Goal: Task Accomplishment & Management: Manage account settings

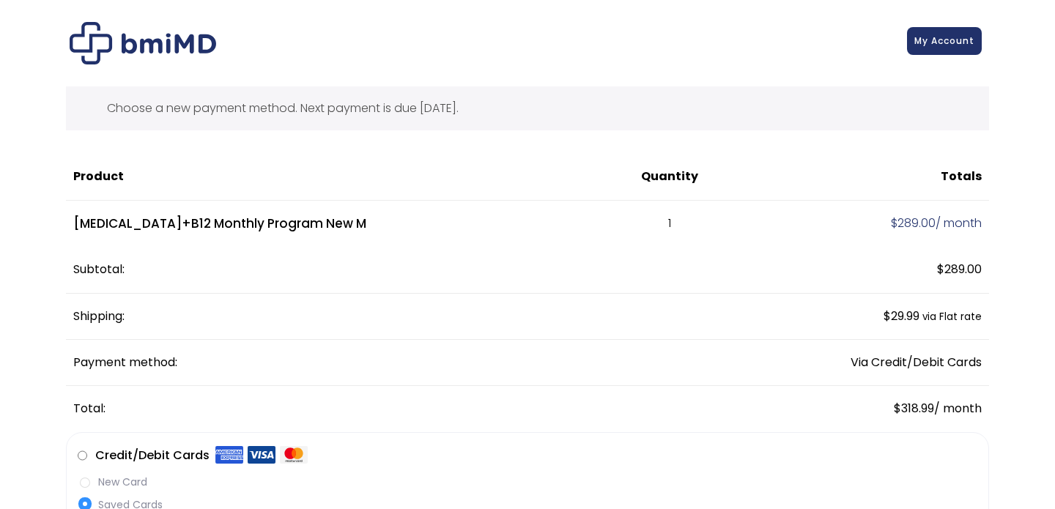
click at [959, 37] on span "My Account" at bounding box center [945, 40] width 60 height 12
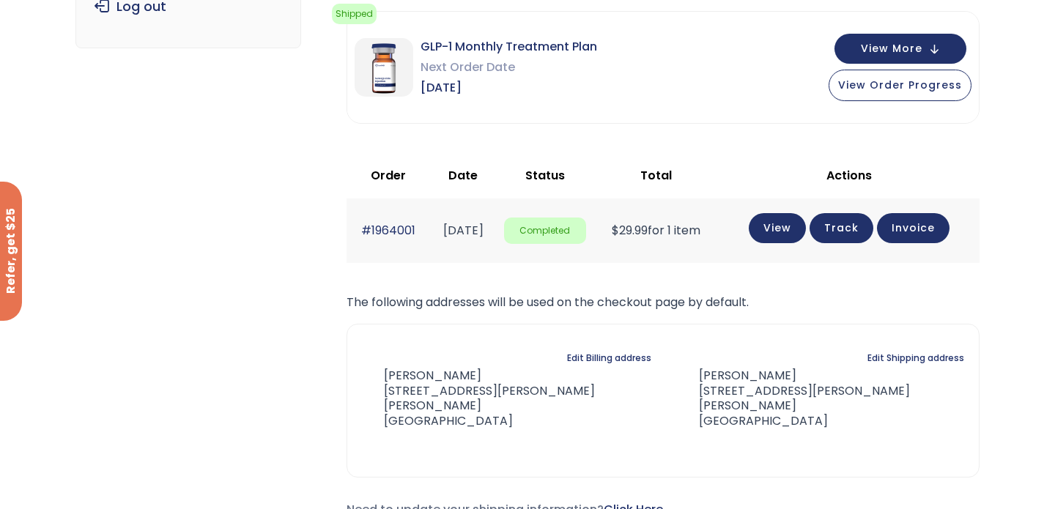
scroll to position [289, 0]
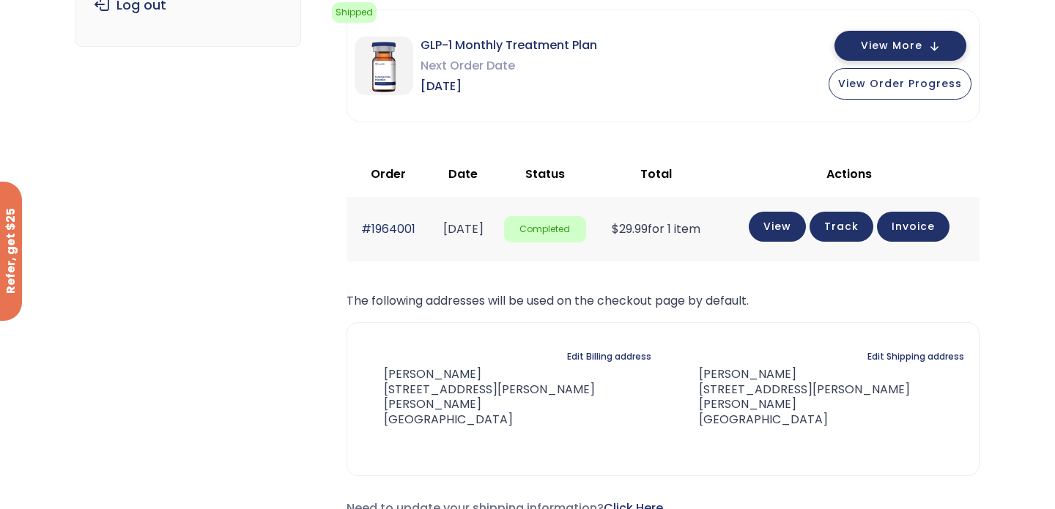
click at [927, 46] on button "View More" at bounding box center [901, 46] width 132 height 30
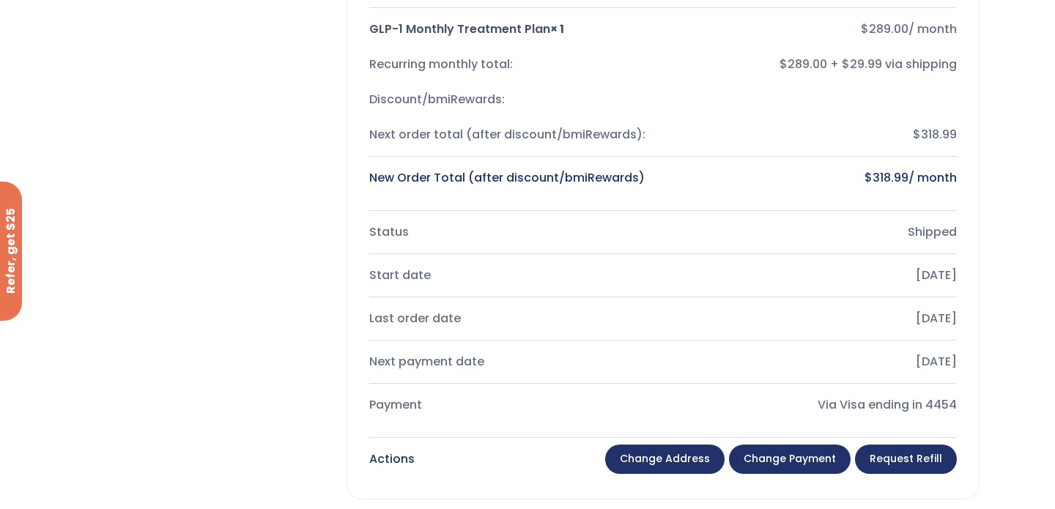
scroll to position [432, 0]
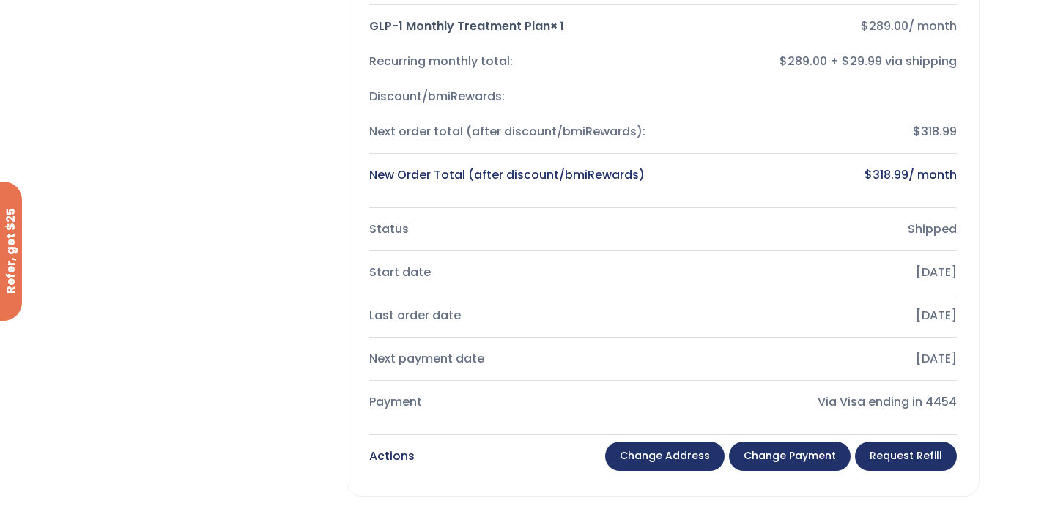
click at [942, 322] on div "2 days ago" at bounding box center [816, 316] width 282 height 21
click at [892, 411] on div "Via Visa ending in 4454" at bounding box center [816, 402] width 282 height 21
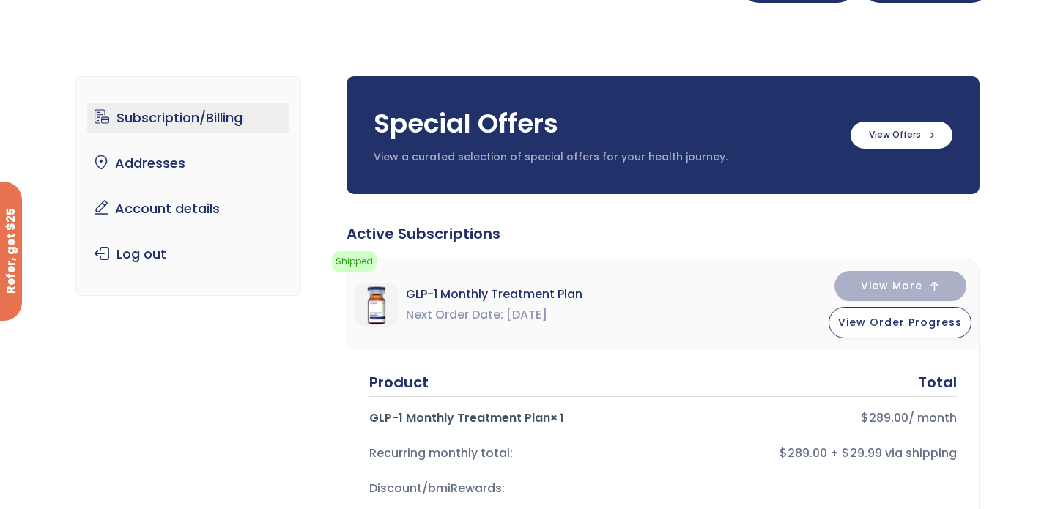
scroll to position [0, 0]
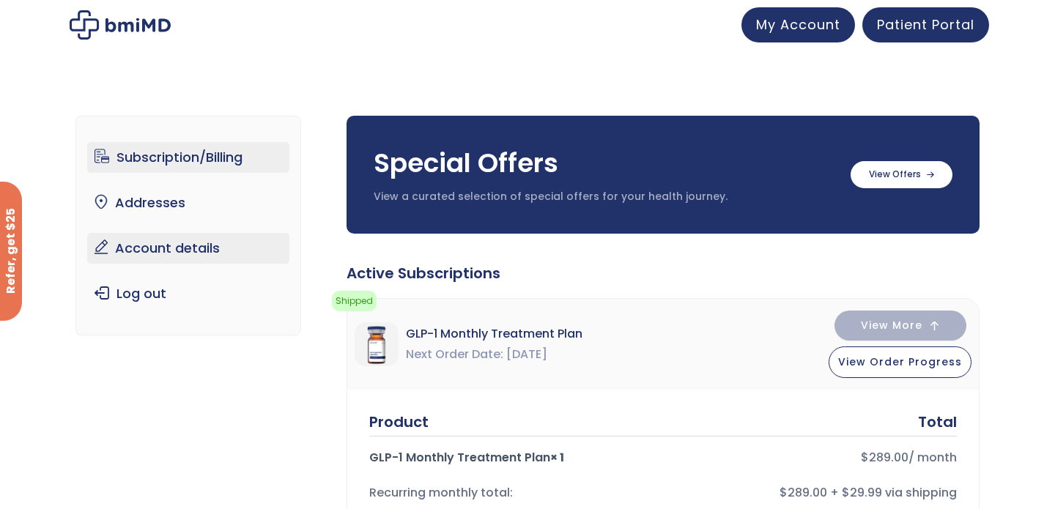
click at [189, 259] on link "Account details" at bounding box center [188, 248] width 203 height 31
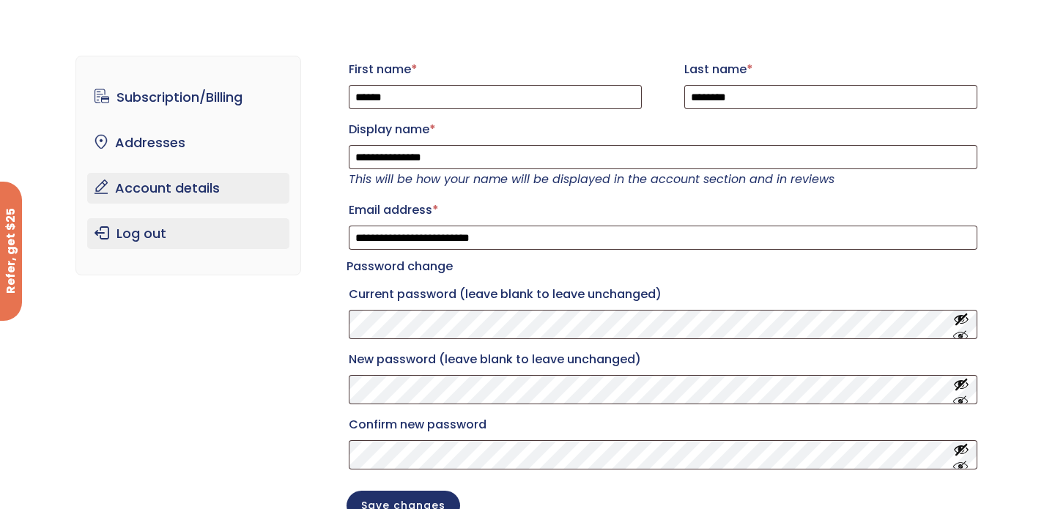
scroll to position [21, 0]
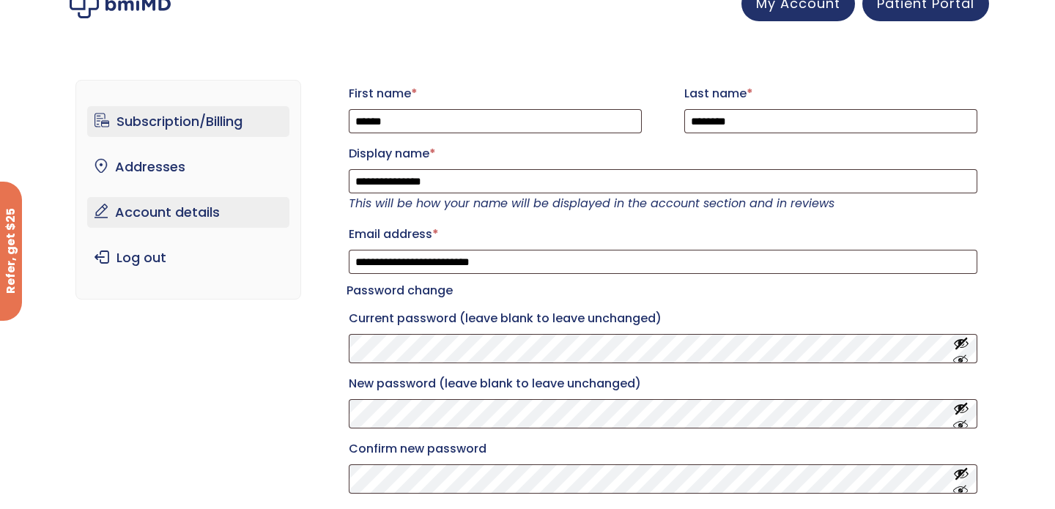
click at [211, 128] on link "Subscription/Billing" at bounding box center [188, 121] width 203 height 31
